Goal: Task Accomplishment & Management: Manage account settings

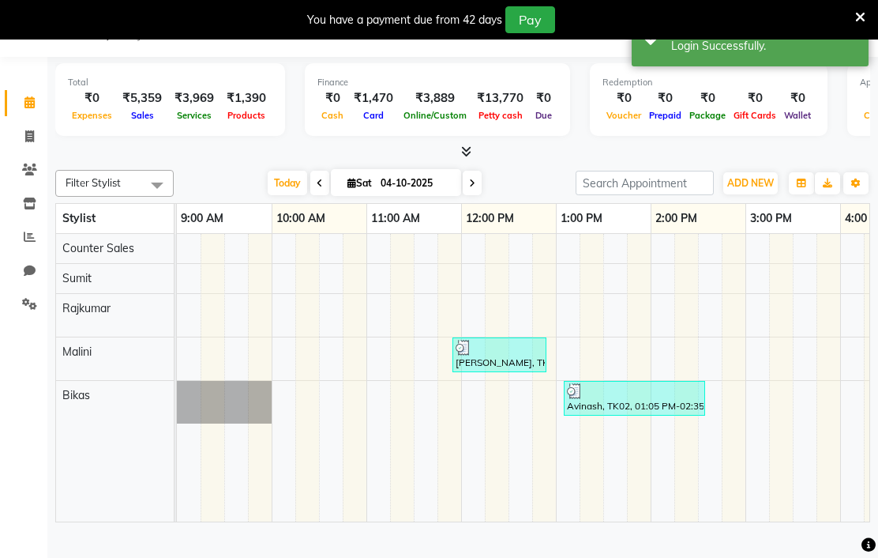
click at [855, 14] on icon at bounding box center [860, 17] width 10 height 14
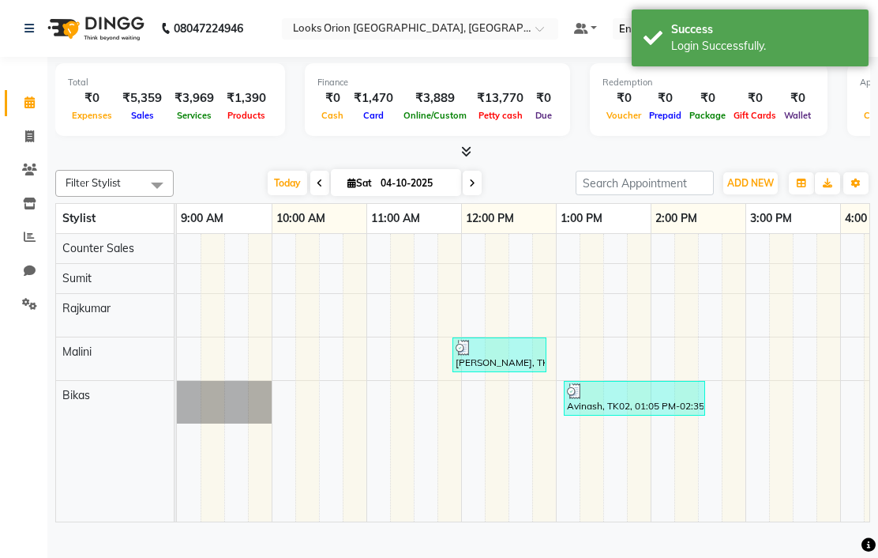
click at [590, 56] on nav "08047224946 Select Location × Looks Orion East Mall, Bengaluru Default Panel My…" at bounding box center [439, 28] width 878 height 57
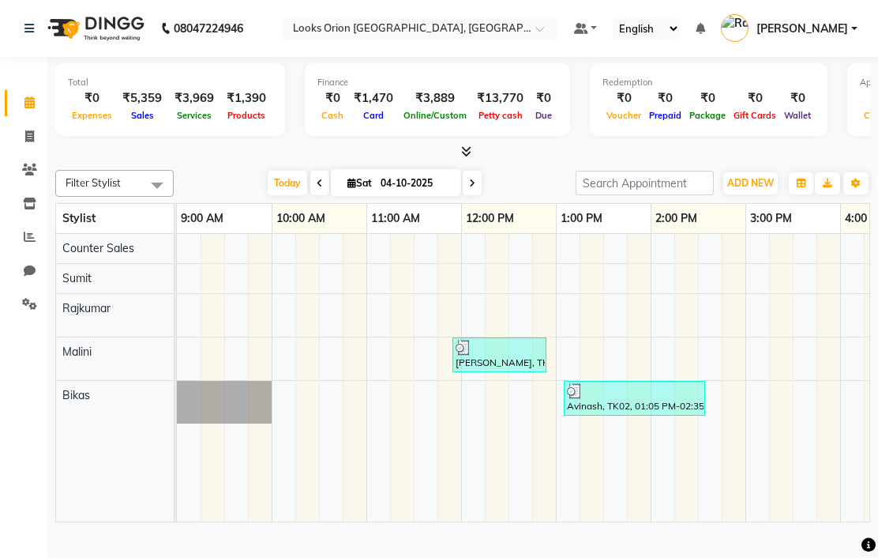
click at [519, 26] on input "text" at bounding box center [404, 30] width 229 height 16
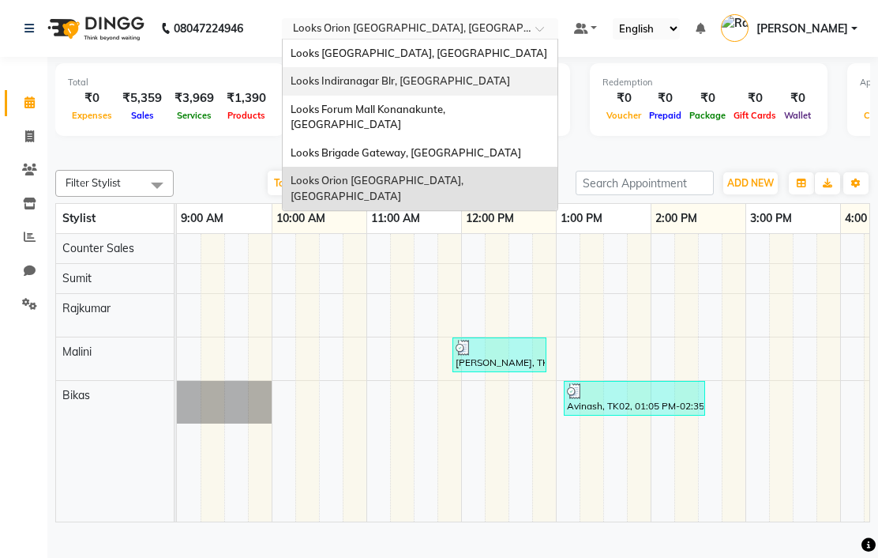
click at [510, 83] on span "Looks Indiranagar Blr, Bengaluru" at bounding box center [401, 80] width 220 height 13
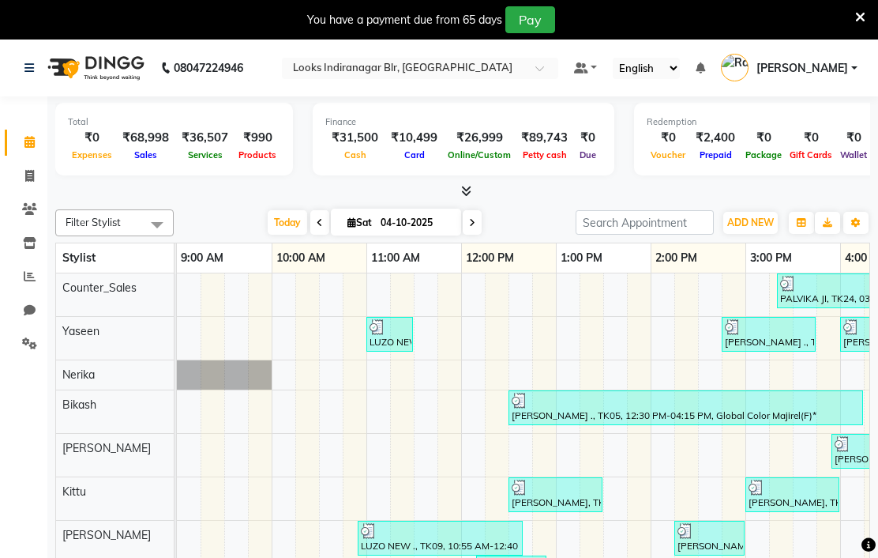
click at [558, 62] on div at bounding box center [420, 70] width 276 height 16
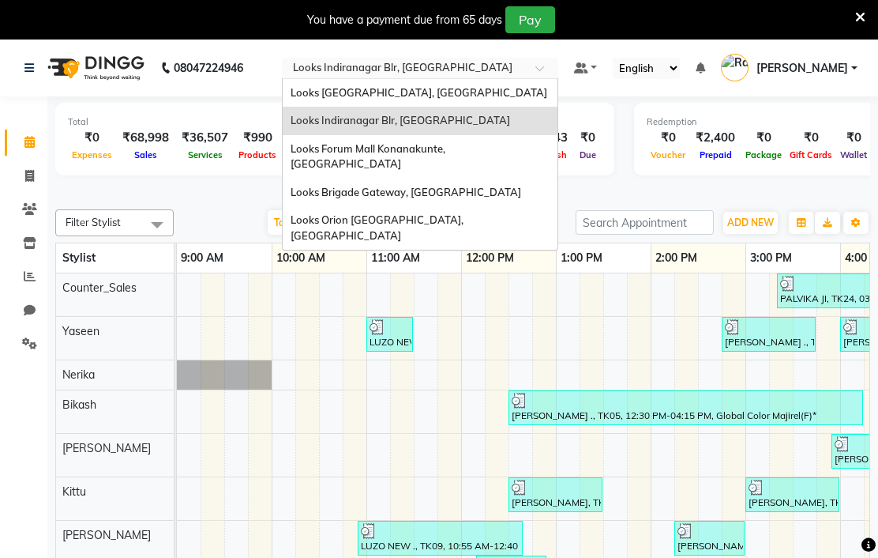
click at [521, 186] on span "Looks Brigade Gateway, [GEOGRAPHIC_DATA]" at bounding box center [406, 192] width 231 height 13
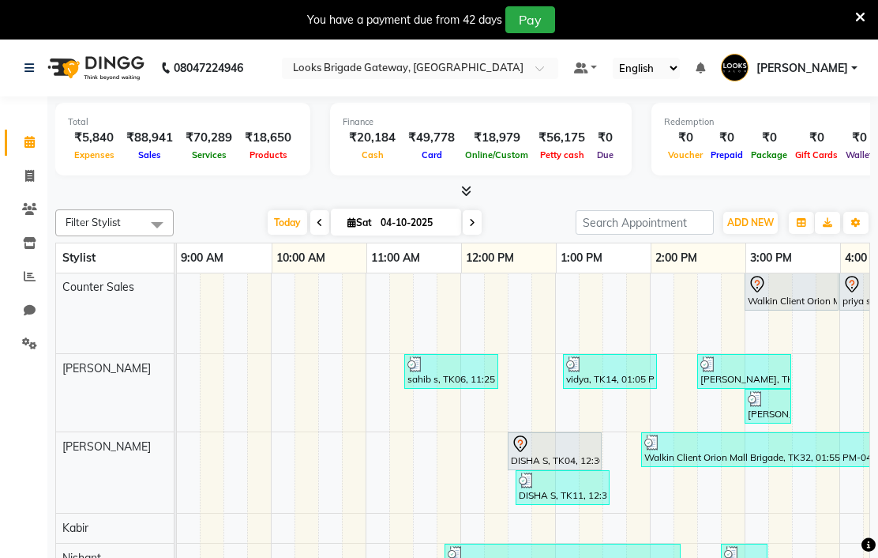
scroll to position [0, 1]
click at [519, 71] on input "text" at bounding box center [404, 70] width 229 height 16
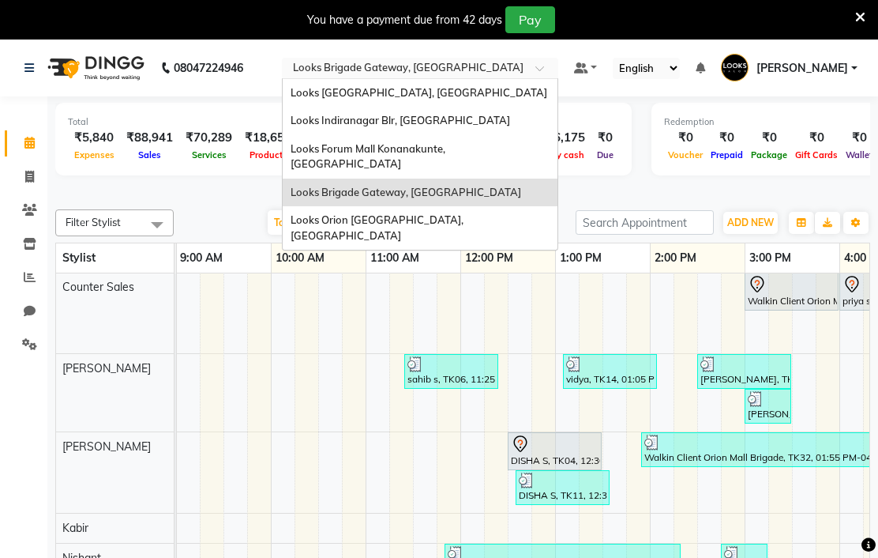
click at [558, 130] on div "Looks Indiranagar Blr, Bengaluru" at bounding box center [420, 121] width 275 height 28
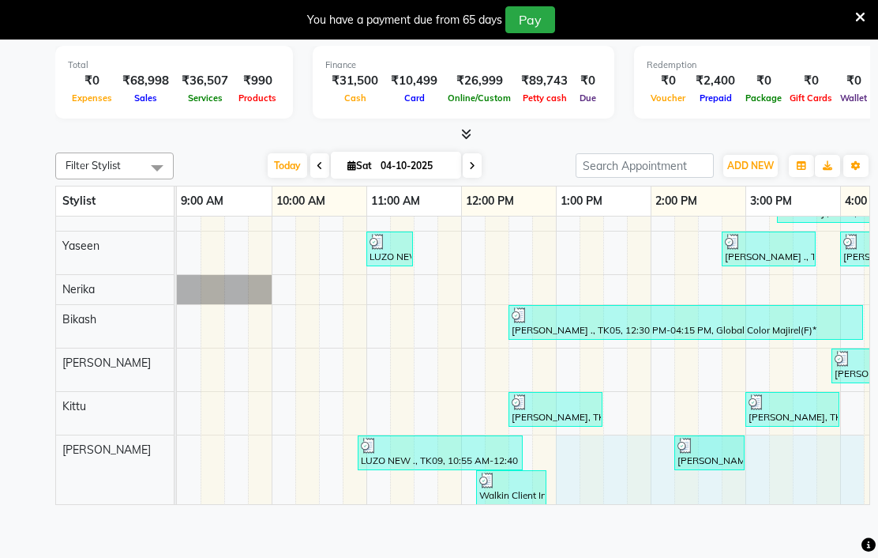
scroll to position [24, 0]
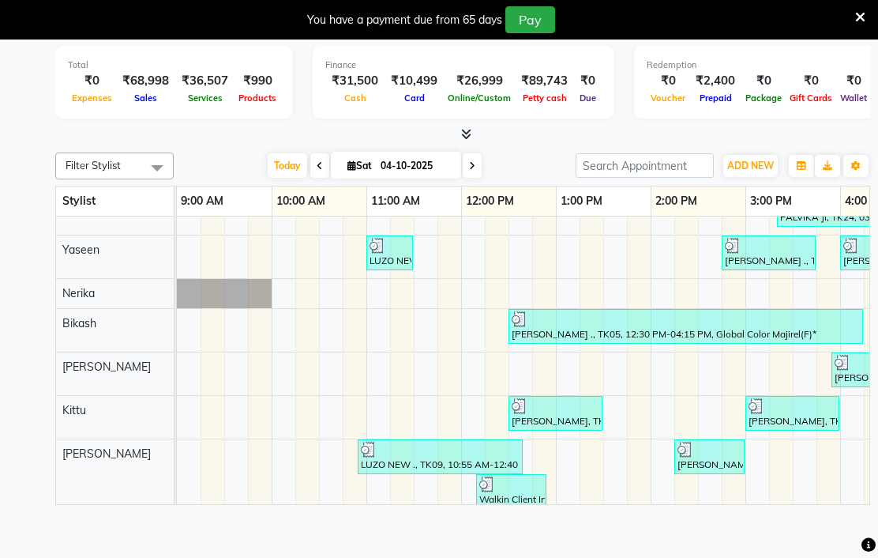
click at [813, 132] on div at bounding box center [462, 134] width 815 height 17
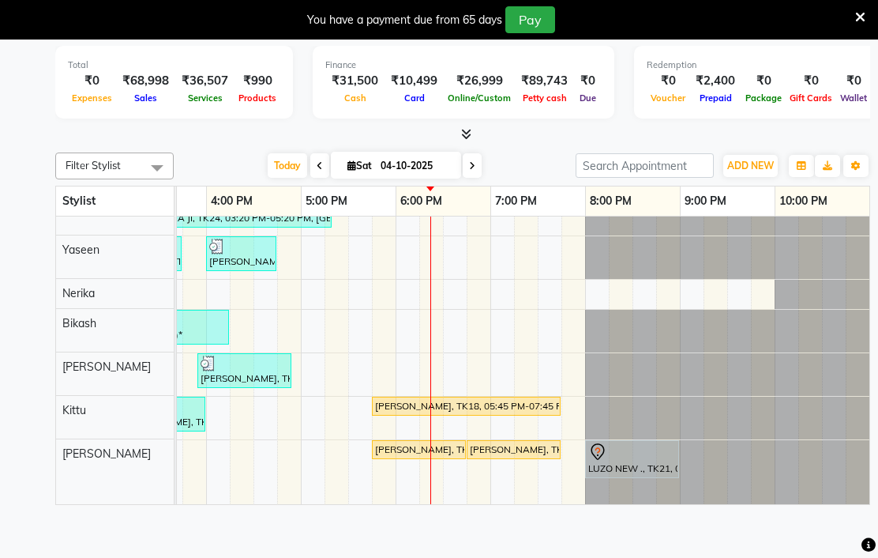
scroll to position [24, 0]
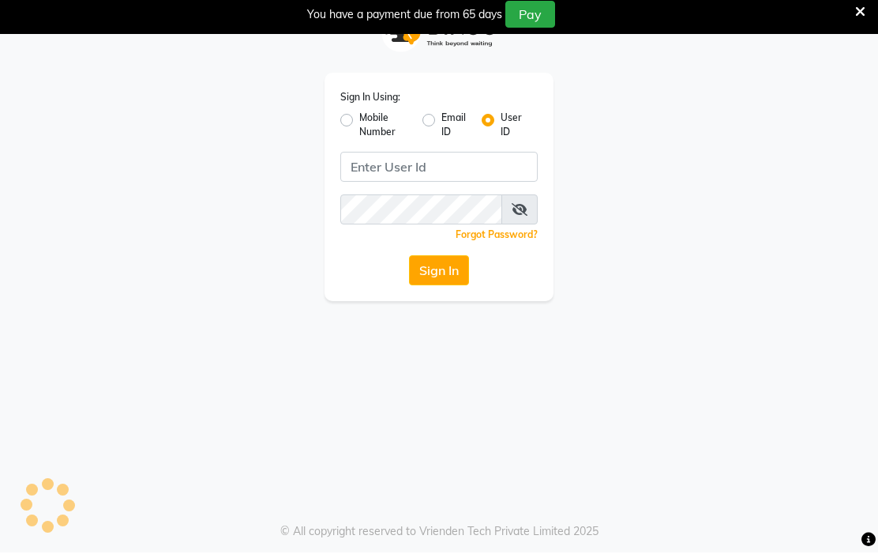
scroll to position [11, 0]
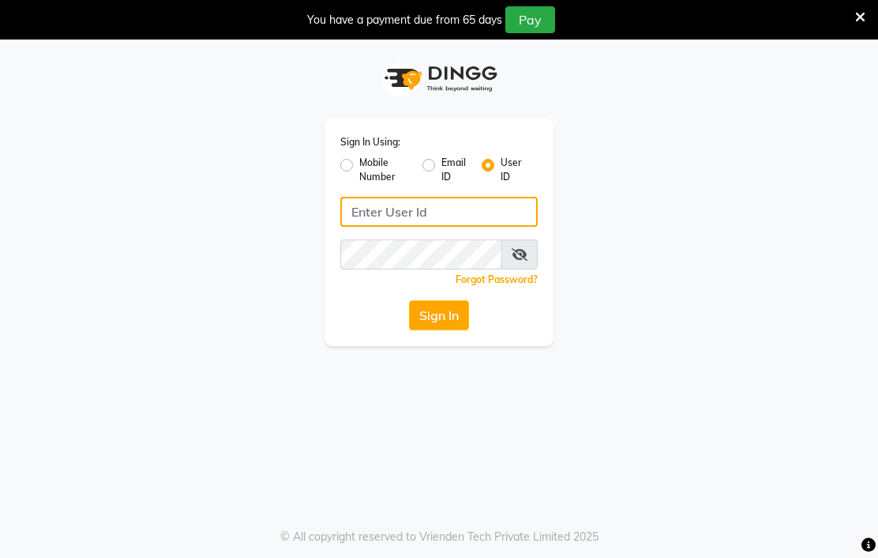
click at [461, 215] on input "Username" at bounding box center [438, 212] width 197 height 30
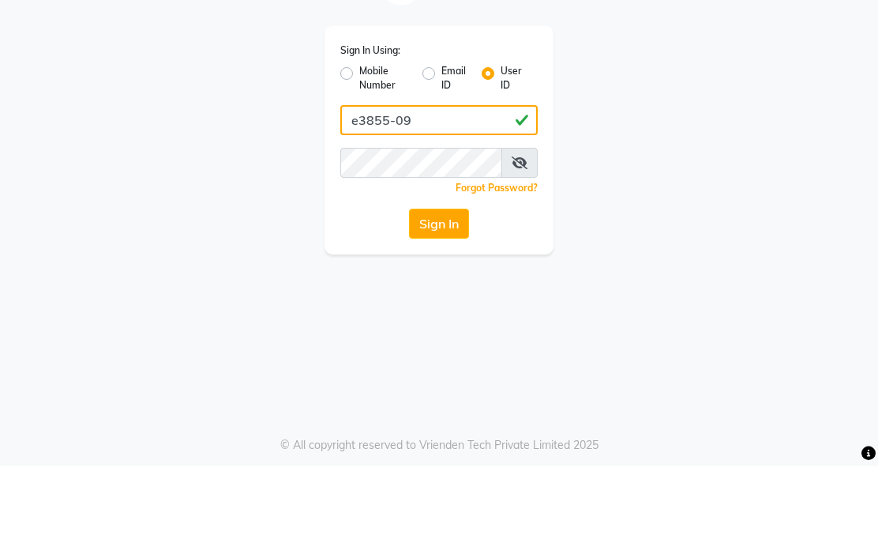
type input "e3855-09"
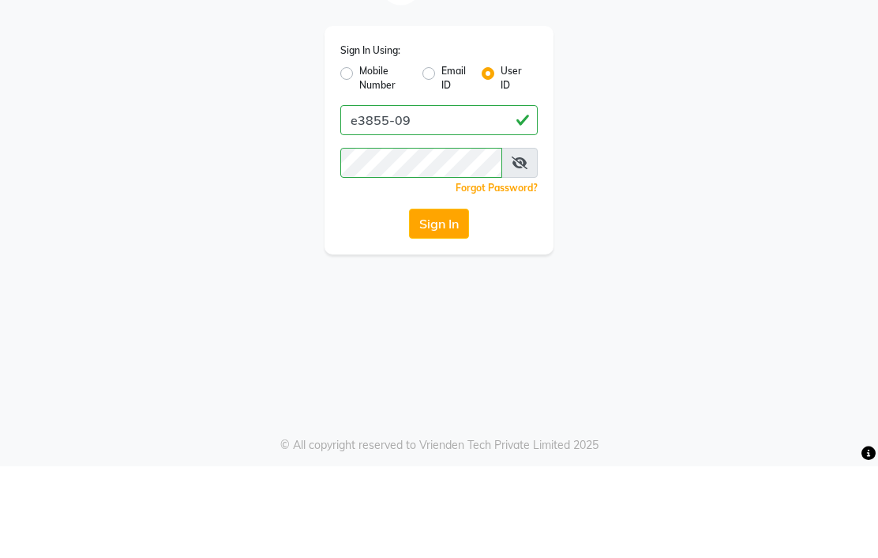
click at [449, 300] on button "Sign In" at bounding box center [439, 315] width 60 height 30
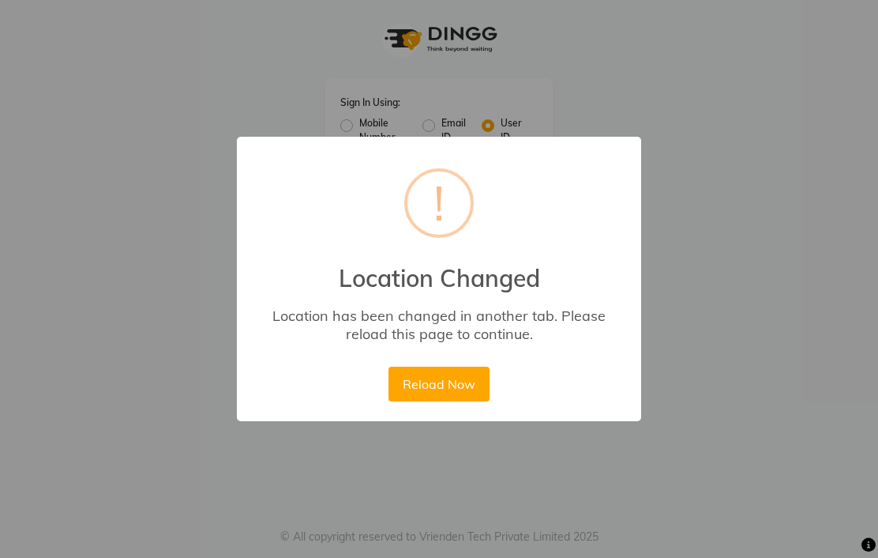
click at [448, 386] on button "Reload Now" at bounding box center [439, 383] width 100 height 35
